Goal: Task Accomplishment & Management: Manage account settings

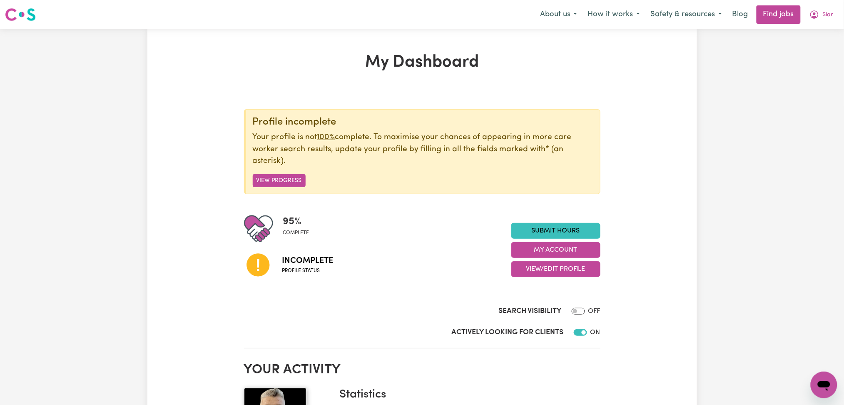
scroll to position [55, 0]
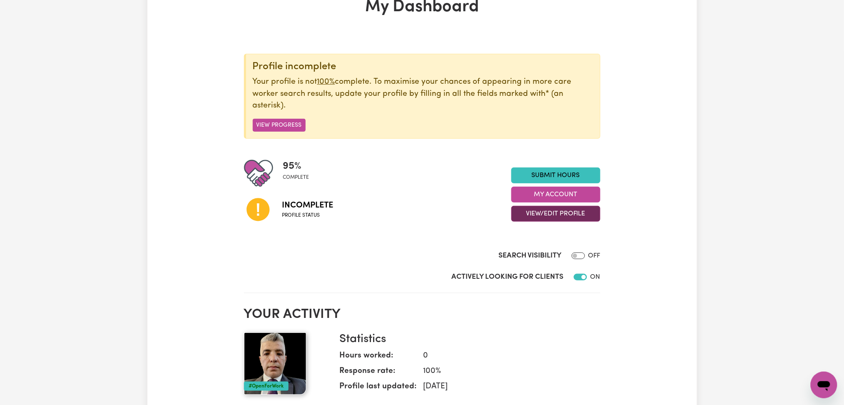
click at [551, 220] on button "View/Edit Profile" at bounding box center [555, 214] width 89 height 16
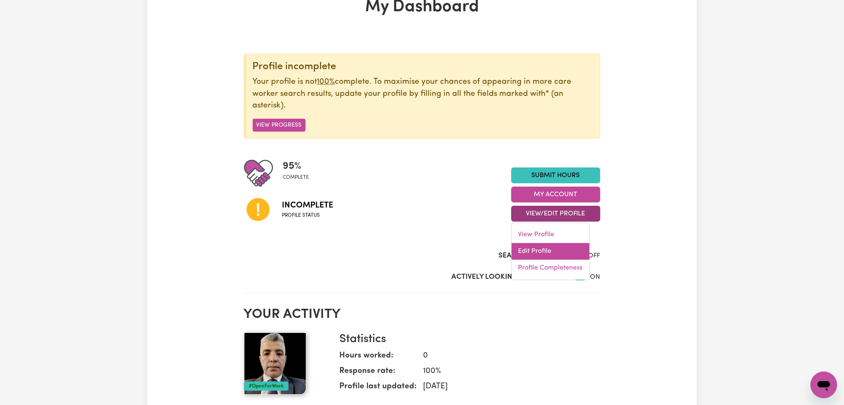
click at [548, 251] on link "Edit Profile" at bounding box center [551, 251] width 78 height 17
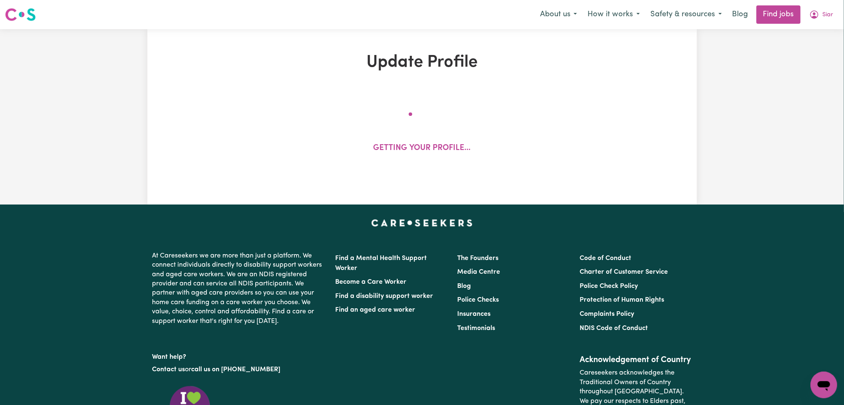
select select "[DEMOGRAPHIC_DATA]"
select select "[DEMOGRAPHIC_DATA] Citizen"
select select "Studying a healthcare related degree or qualification"
select select "49"
select select "69"
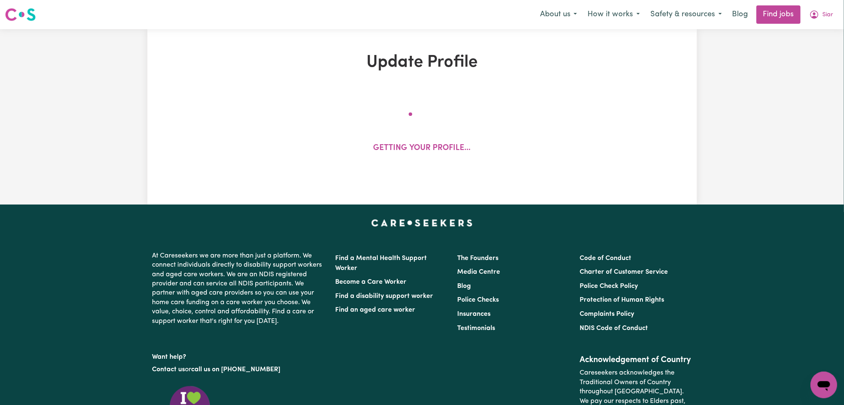
select select "70"
select select "99"
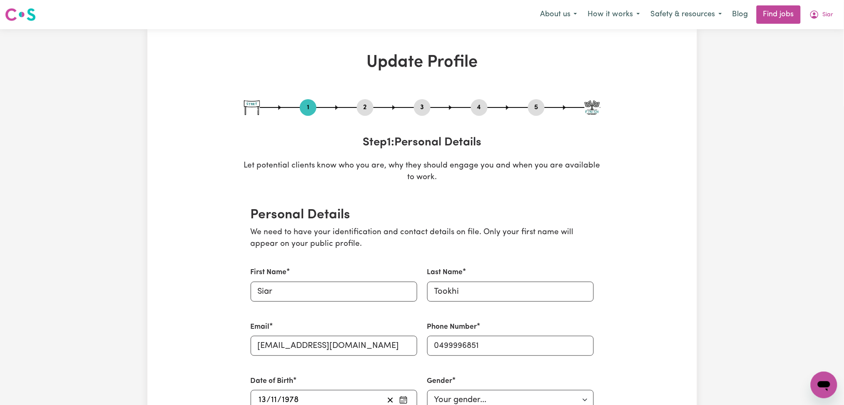
click at [360, 112] on button "2" at bounding box center [365, 107] width 17 height 11
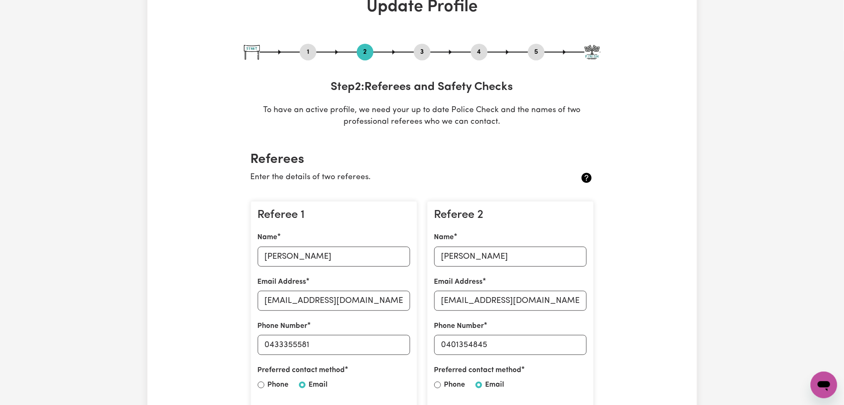
scroll to position [111, 0]
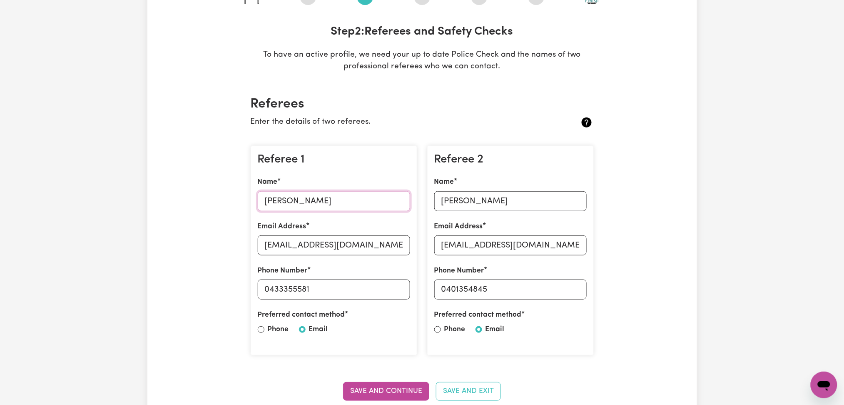
click at [328, 199] on input "[PERSON_NAME]" at bounding box center [334, 201] width 152 height 20
click at [374, 240] on input "[EMAIL_ADDRESS][DOMAIN_NAME]" at bounding box center [334, 245] width 152 height 20
drag, startPoint x: 269, startPoint y: 288, endPoint x: 407, endPoint y: 285, distance: 138.3
click at [407, 285] on input "0433355581" at bounding box center [334, 289] width 152 height 20
click at [492, 202] on input "[PERSON_NAME]" at bounding box center [510, 201] width 152 height 20
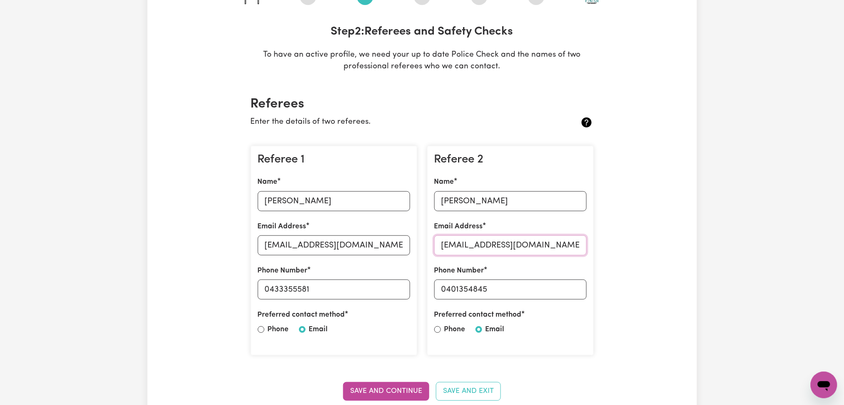
click at [477, 243] on input "[EMAIL_ADDRESS][DOMAIN_NAME]" at bounding box center [510, 245] width 152 height 20
drag, startPoint x: 447, startPoint y: 288, endPoint x: 549, endPoint y: 288, distance: 101.6
click at [549, 288] on input "0401354845" at bounding box center [510, 289] width 152 height 20
click at [464, 92] on section "Referees Enter the details of two referees. Referee 1 Name [PERSON_NAME] Email …" at bounding box center [422, 253] width 357 height 341
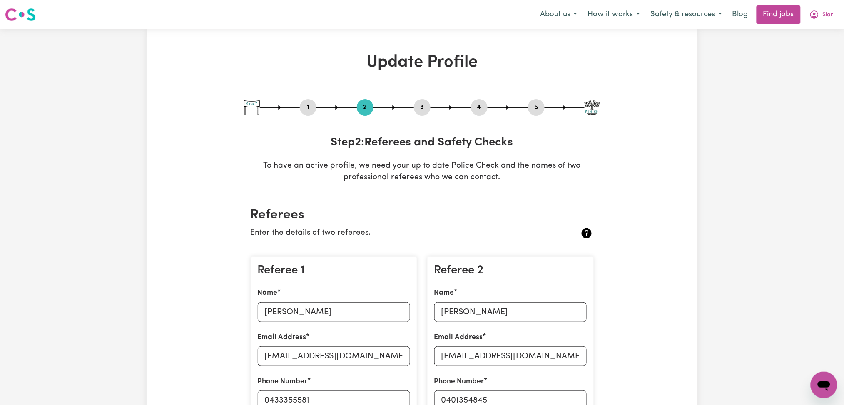
click at [421, 107] on button "3" at bounding box center [422, 107] width 17 height 11
select select "2001"
select select "Certificate III (Individual Support)"
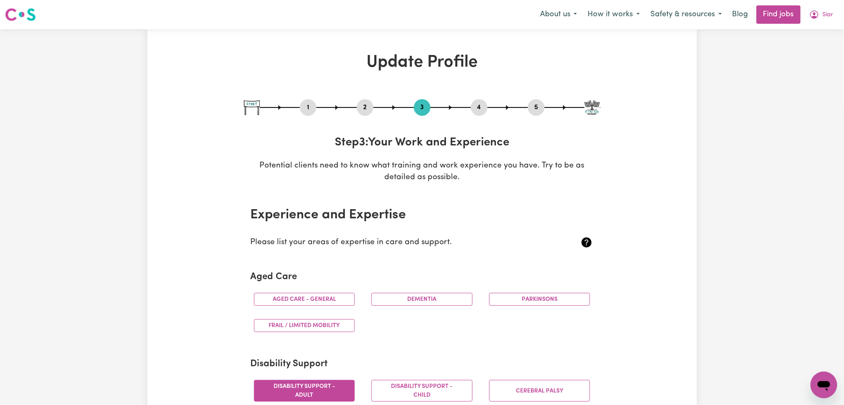
click at [481, 110] on button "4" at bounding box center [479, 107] width 17 height 11
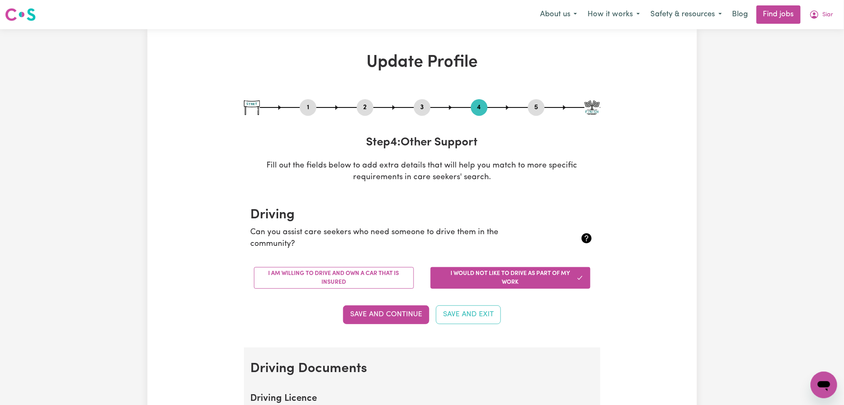
click at [527, 108] on div "1 2 3 4 5" at bounding box center [422, 107] width 357 height 17
click at [548, 102] on div "1 2 3 4 5" at bounding box center [422, 107] width 357 height 17
click at [532, 104] on button "5" at bounding box center [536, 107] width 17 height 11
select select "I am providing services privately on my own"
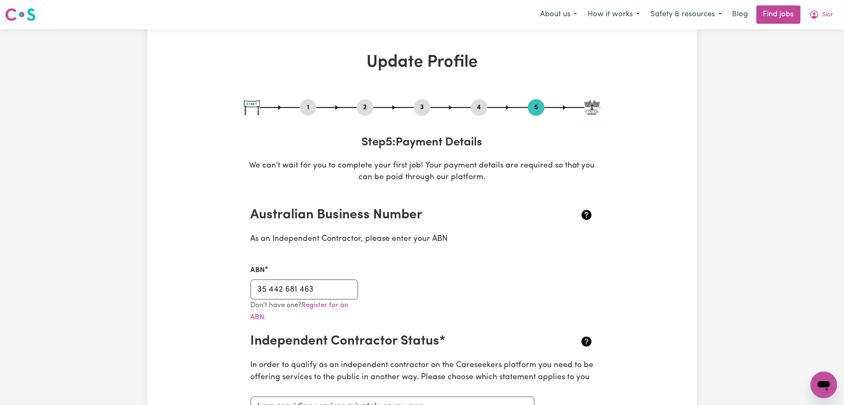
scroll to position [55, 0]
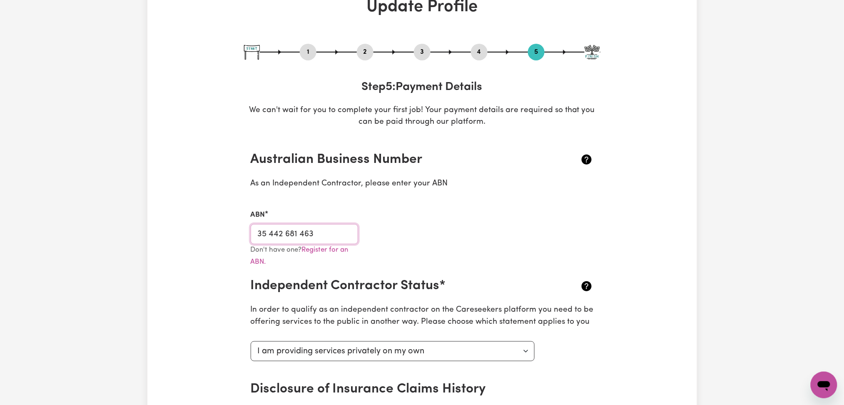
click at [330, 228] on input "35 442 681 463" at bounding box center [305, 234] width 108 height 20
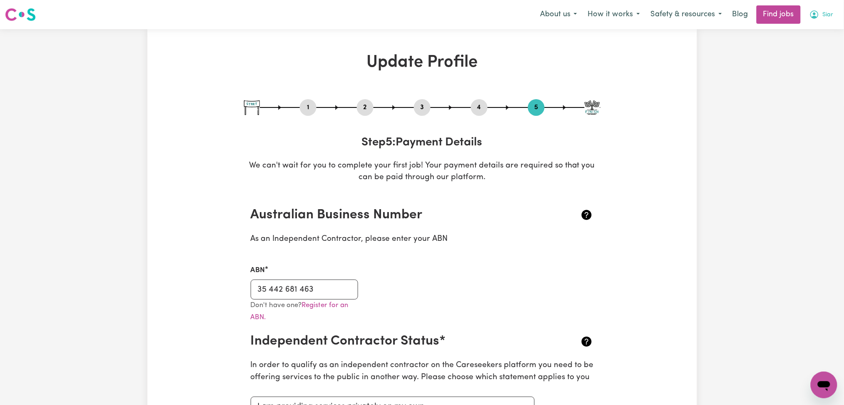
click at [822, 17] on button "Siar" at bounding box center [821, 14] width 35 height 17
click at [814, 47] on link "My Dashboard" at bounding box center [806, 48] width 66 height 16
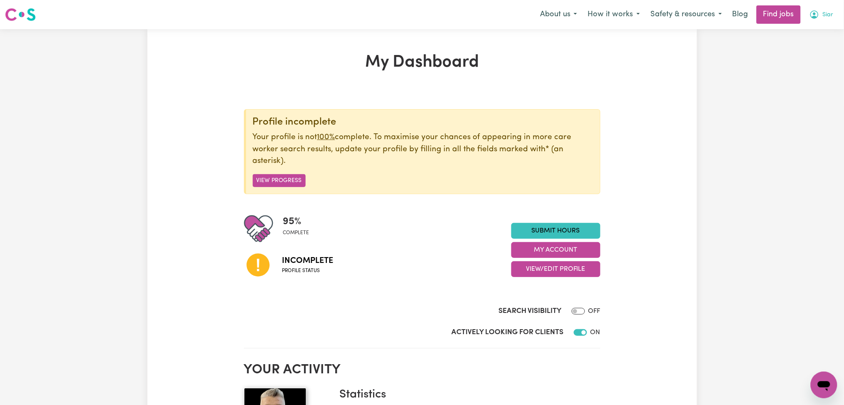
click at [823, 7] on button "Siar" at bounding box center [821, 14] width 35 height 17
click at [811, 53] on link "My Dashboard" at bounding box center [806, 48] width 66 height 16
click at [810, 65] on link "Logout" at bounding box center [806, 64] width 66 height 16
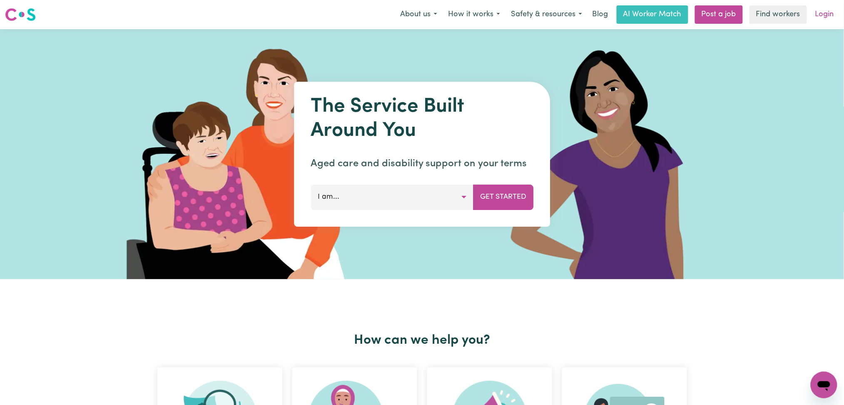
click at [825, 15] on link "Login" at bounding box center [824, 14] width 29 height 18
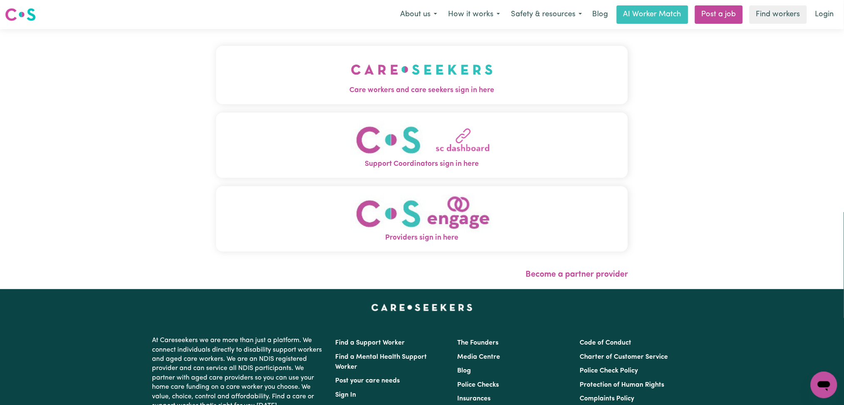
drag, startPoint x: 305, startPoint y: 68, endPoint x: 300, endPoint y: 69, distance: 4.7
click at [305, 68] on button "Care workers and care seekers sign in here" at bounding box center [422, 75] width 412 height 58
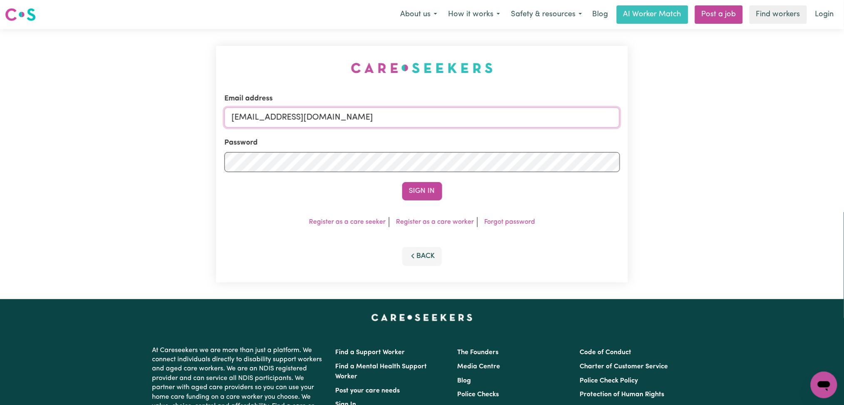
click at [329, 112] on input "[EMAIL_ADDRESS][DOMAIN_NAME]" at bounding box center [422, 117] width 396 height 20
drag, startPoint x: 274, startPoint y: 116, endPoint x: 580, endPoint y: 127, distance: 305.9
click at [580, 127] on div "Email address Superuser~[EMAIL_ADDRESS][DOMAIN_NAME]" at bounding box center [422, 110] width 396 height 34
type input "Superuser~[EMAIL_ADDRESS][DOMAIN_NAME]"
click at [414, 190] on button "Sign In" at bounding box center [422, 191] width 40 height 18
